Goal: Navigation & Orientation: Find specific page/section

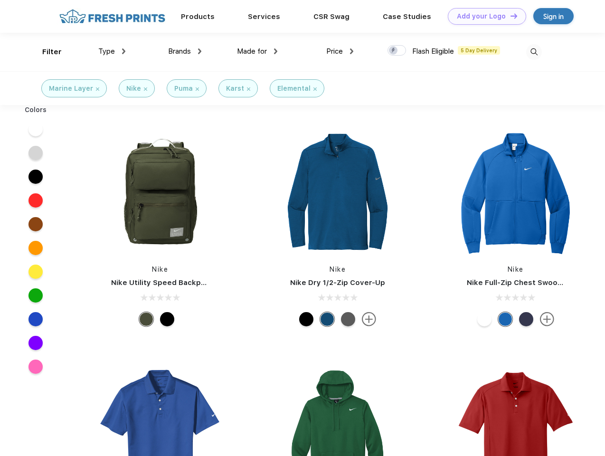
click at [483, 16] on link "Add your Logo Design Tool" at bounding box center [487, 16] width 78 height 17
click at [0, 0] on div "Design Tool" at bounding box center [0, 0] width 0 height 0
click at [509, 16] on link "Add your Logo Design Tool" at bounding box center [487, 16] width 78 height 17
click at [46, 52] on div "Filter" at bounding box center [51, 52] width 19 height 11
click at [112, 51] on span "Type" at bounding box center [106, 51] width 17 height 9
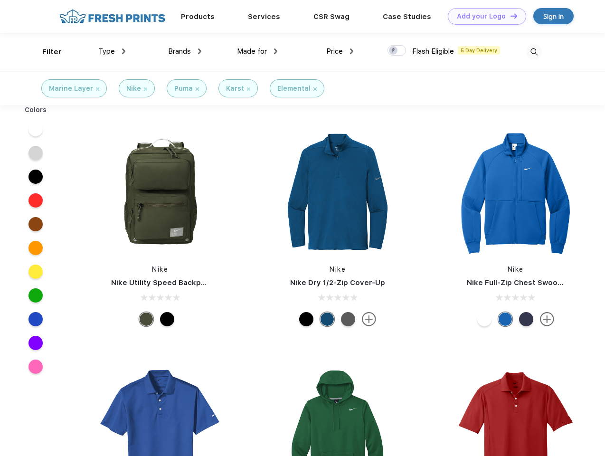
click at [185, 51] on span "Brands" at bounding box center [179, 51] width 23 height 9
click at [257, 51] on span "Made for" at bounding box center [252, 51] width 30 height 9
click at [340, 51] on span "Price" at bounding box center [334, 51] width 17 height 9
click at [397, 51] on div at bounding box center [396, 50] width 19 height 10
click at [394, 51] on input "checkbox" at bounding box center [390, 48] width 6 height 6
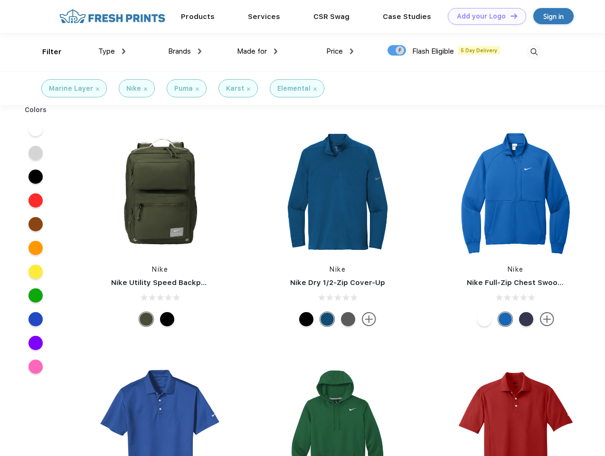
click at [534, 52] on img at bounding box center [534, 52] width 16 height 16
